Goal: Find contact information: Find contact information

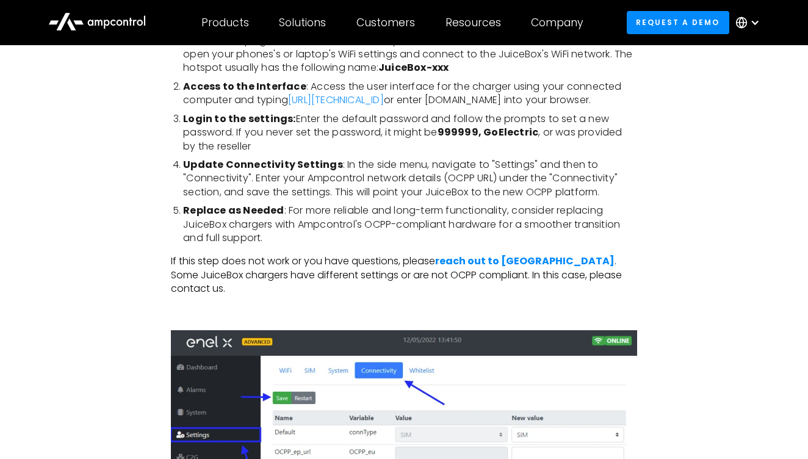
scroll to position [2159, 0]
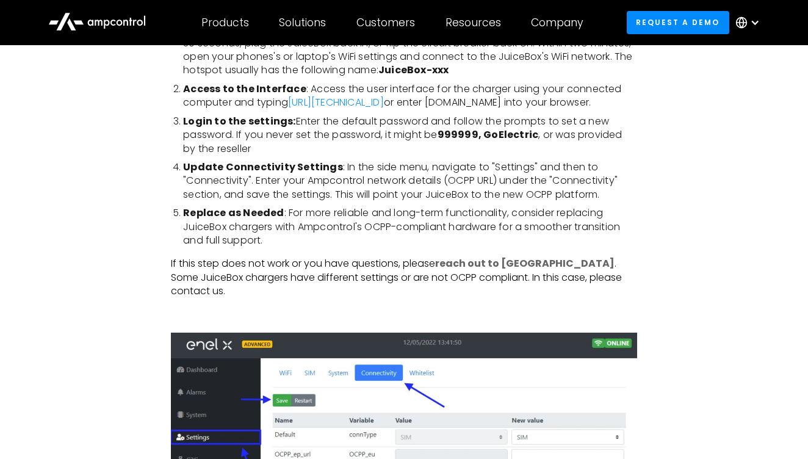
click at [472, 256] on strong "reach out to [GEOGRAPHIC_DATA]" at bounding box center [524, 263] width 179 height 14
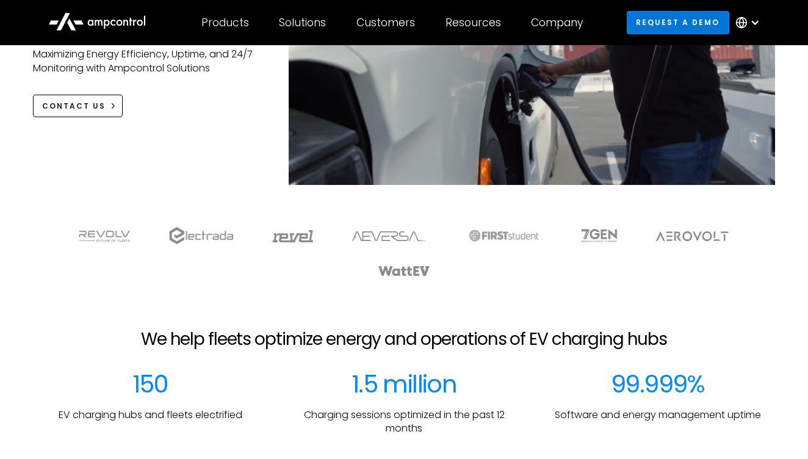
click at [653, 20] on link "Request a demo" at bounding box center [678, 22] width 103 height 23
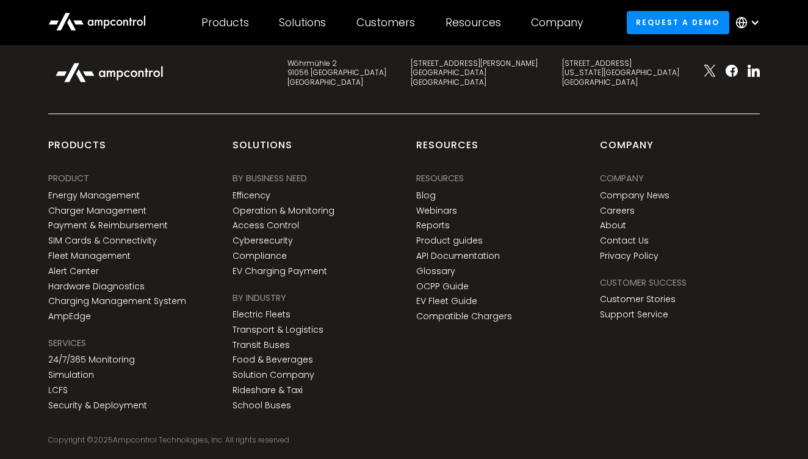
scroll to position [825, 0]
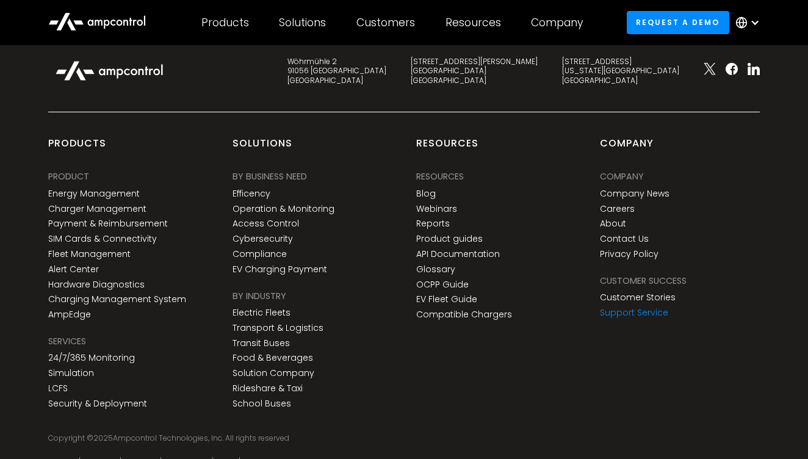
click at [623, 308] on link "Support Service" at bounding box center [634, 313] width 68 height 10
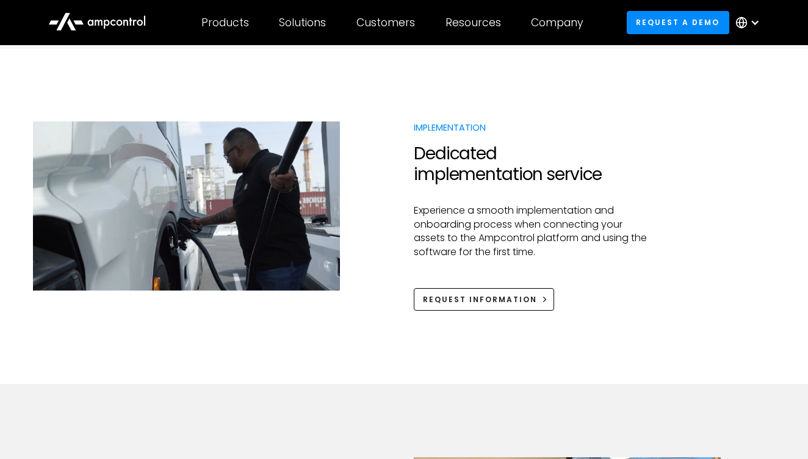
scroll to position [353, 0]
